Goal: Task Accomplishment & Management: Use online tool/utility

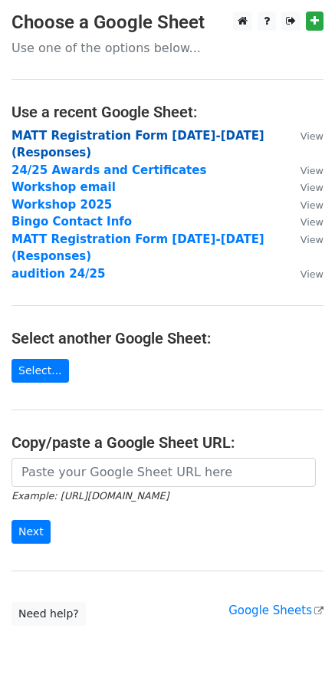
click at [150, 131] on strong "MATT Registration Form [DATE]-[DATE] (Responses)" at bounding box center [138, 144] width 253 height 31
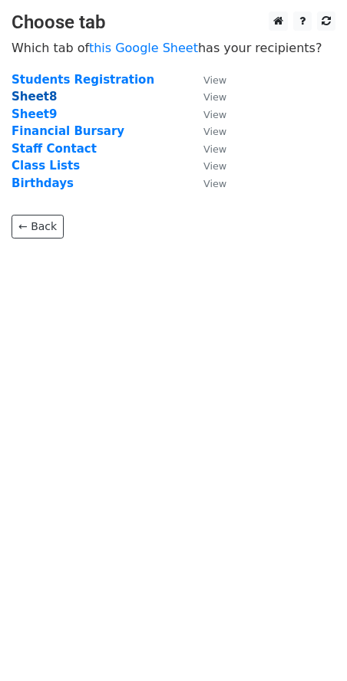
click at [25, 93] on strong "Sheet8" at bounding box center [34, 97] width 45 height 14
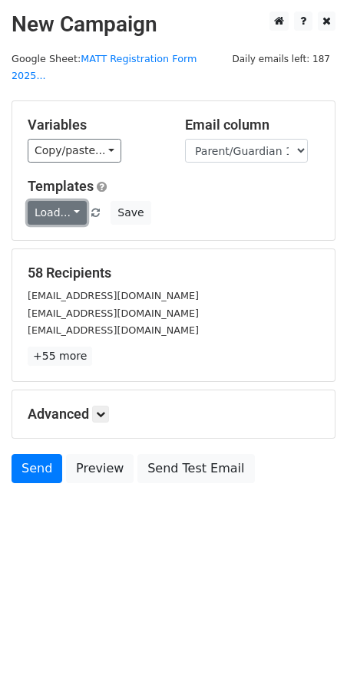
click at [50, 201] on link "Load..." at bounding box center [57, 213] width 59 height 24
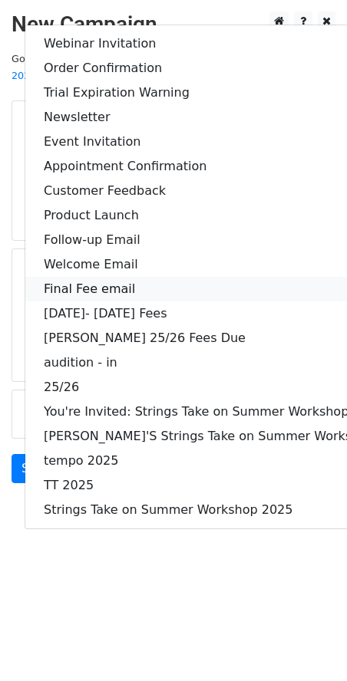
click at [113, 277] on link "Final Fee email" at bounding box center [226, 289] width 403 height 25
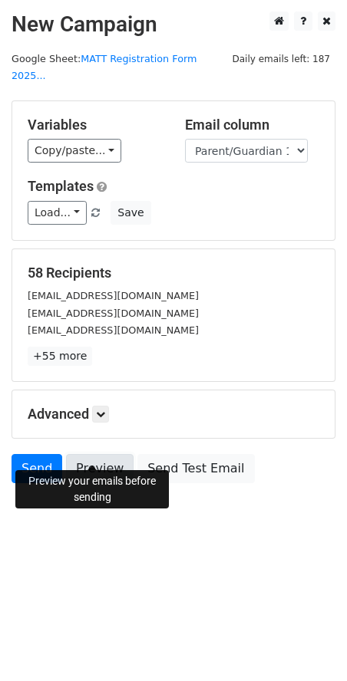
click at [104, 454] on link "Preview" at bounding box center [100, 468] width 68 height 29
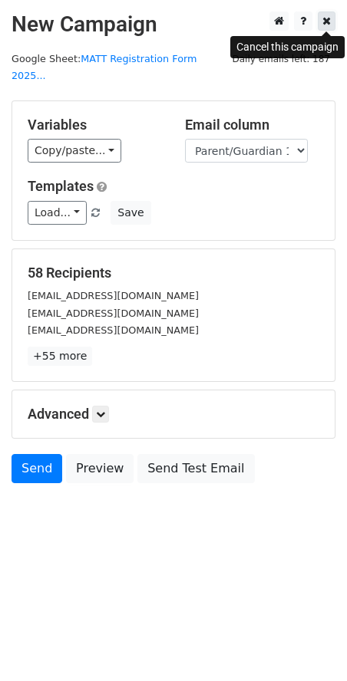
click at [325, 21] on icon at bounding box center [326, 20] width 8 height 11
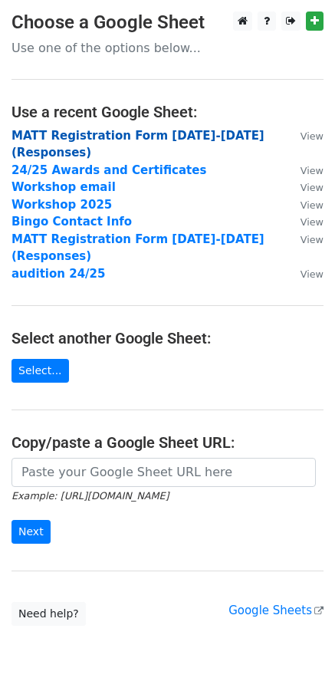
click at [222, 135] on strong "MATT Registration Form [DATE]-[DATE] (Responses)" at bounding box center [138, 144] width 253 height 31
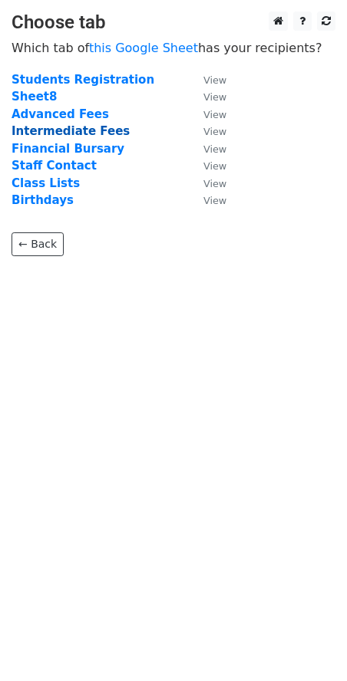
click at [58, 131] on strong "Intermediate Fees" at bounding box center [71, 131] width 118 height 14
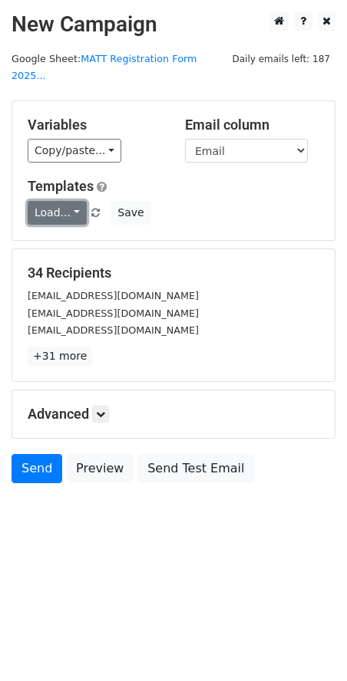
click at [64, 201] on link "Load..." at bounding box center [57, 213] width 59 height 24
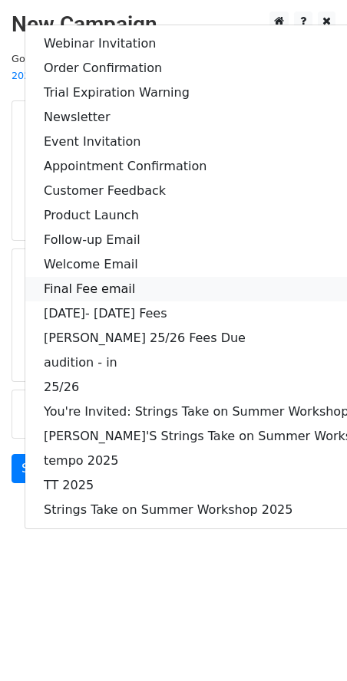
click at [108, 277] on link "Final Fee email" at bounding box center [226, 289] width 403 height 25
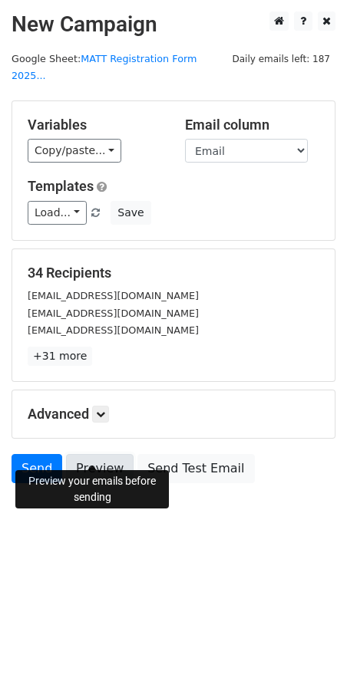
click at [101, 454] on link "Preview" at bounding box center [100, 468] width 68 height 29
click at [91, 454] on link "Preview" at bounding box center [100, 468] width 68 height 29
click at [106, 457] on link "Preview" at bounding box center [100, 468] width 68 height 29
click at [95, 455] on link "Preview" at bounding box center [100, 468] width 68 height 29
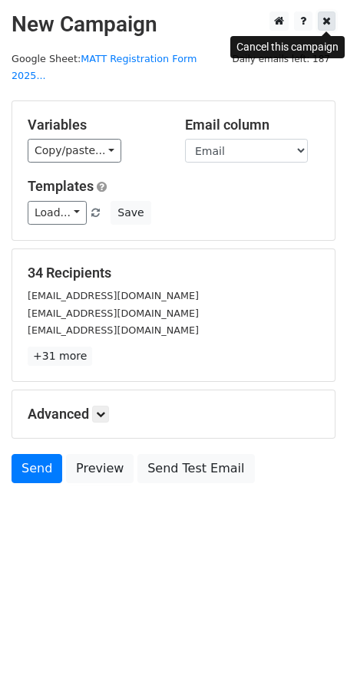
click at [321, 25] on link at bounding box center [327, 21] width 18 height 19
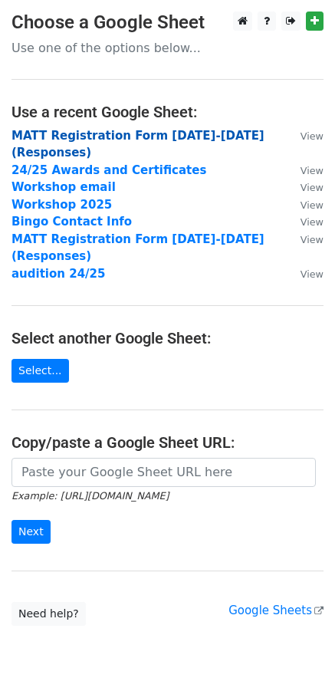
click at [159, 135] on strong "MATT Registration Form 2025-2026 (Responses)" at bounding box center [138, 144] width 253 height 31
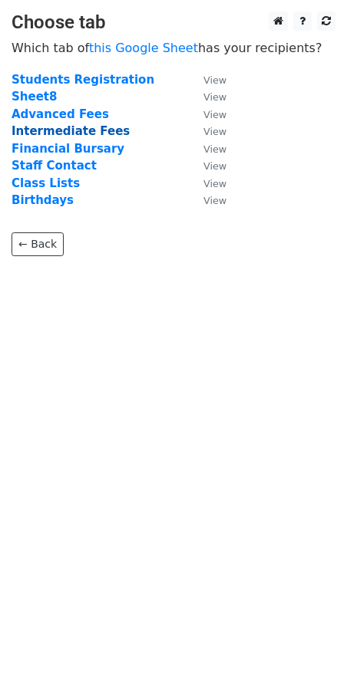
click at [73, 132] on strong "Intermediate Fees" at bounding box center [71, 131] width 118 height 14
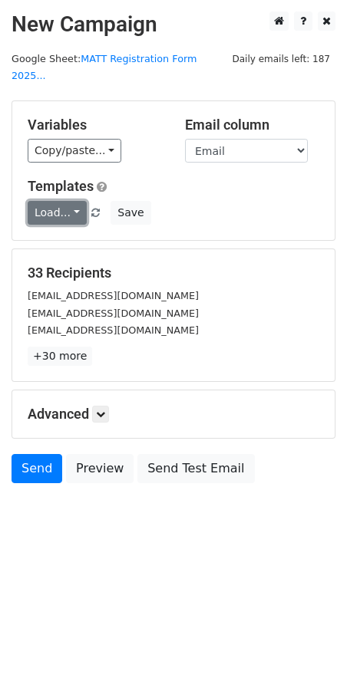
click at [70, 201] on link "Load..." at bounding box center [57, 213] width 59 height 24
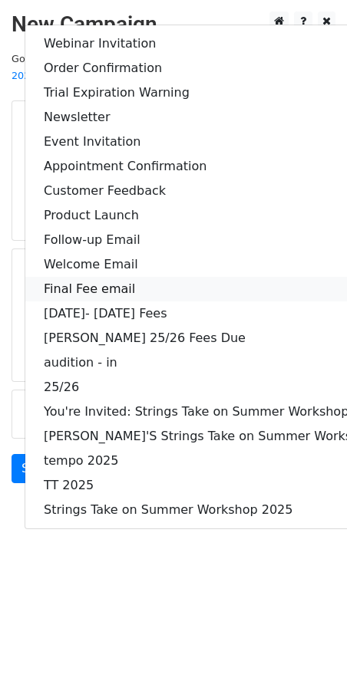
click at [95, 277] on link "Final Fee email" at bounding box center [226, 289] width 403 height 25
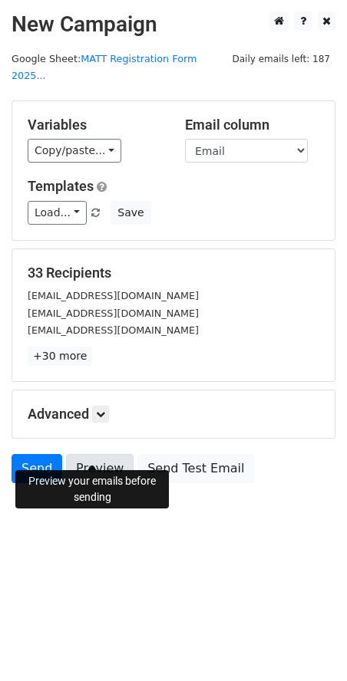
click at [113, 454] on link "Preview" at bounding box center [100, 468] width 68 height 29
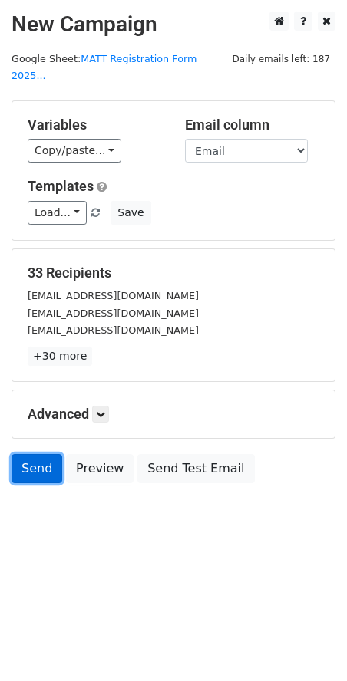
click at [47, 454] on link "Send" at bounding box center [37, 468] width 51 height 29
